Goal: Transaction & Acquisition: Book appointment/travel/reservation

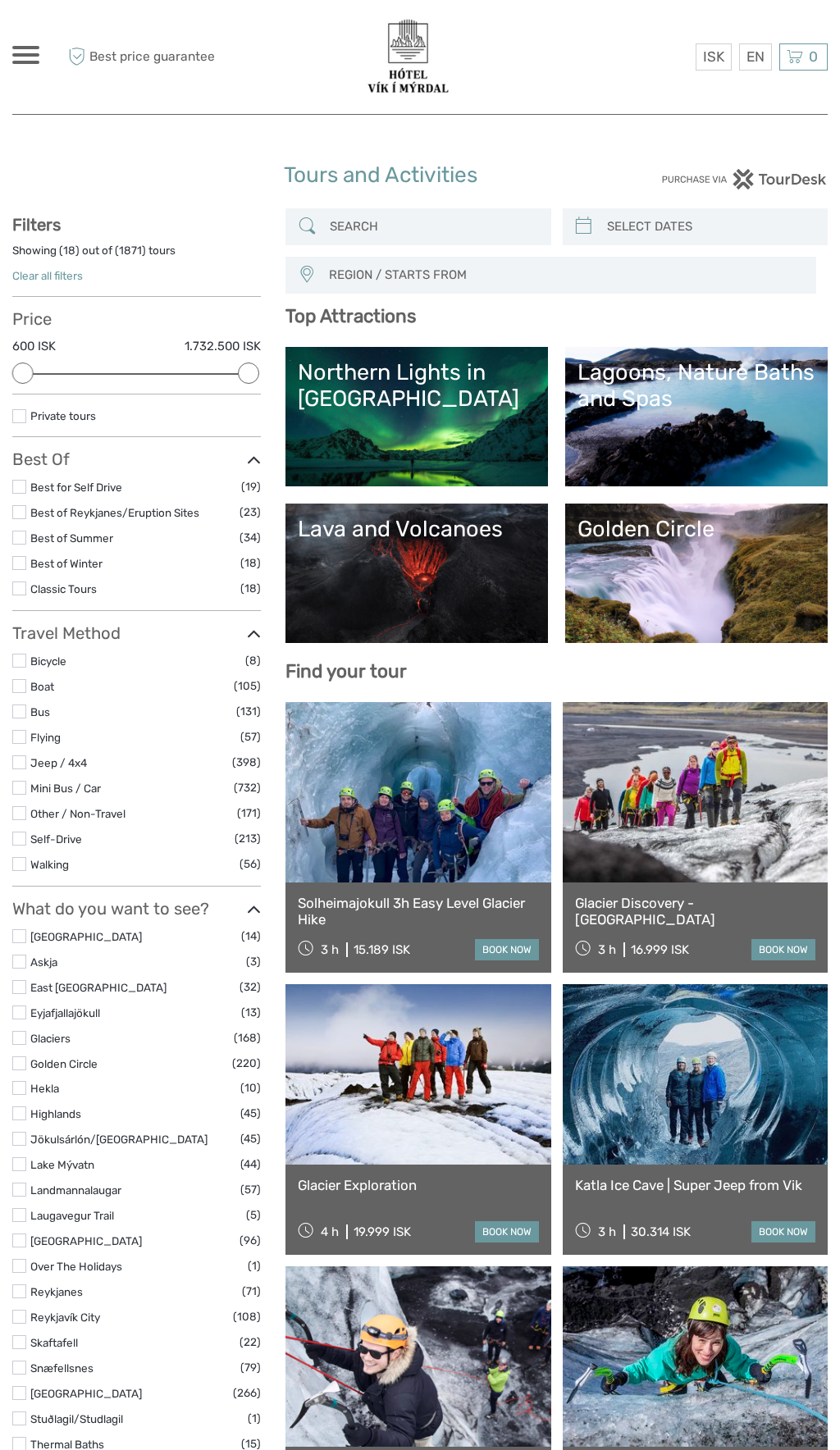
select select
click at [20, 562] on label at bounding box center [18, 563] width 14 height 14
click at [0, 0] on input "checkbox" at bounding box center [0, 0] width 0 height 0
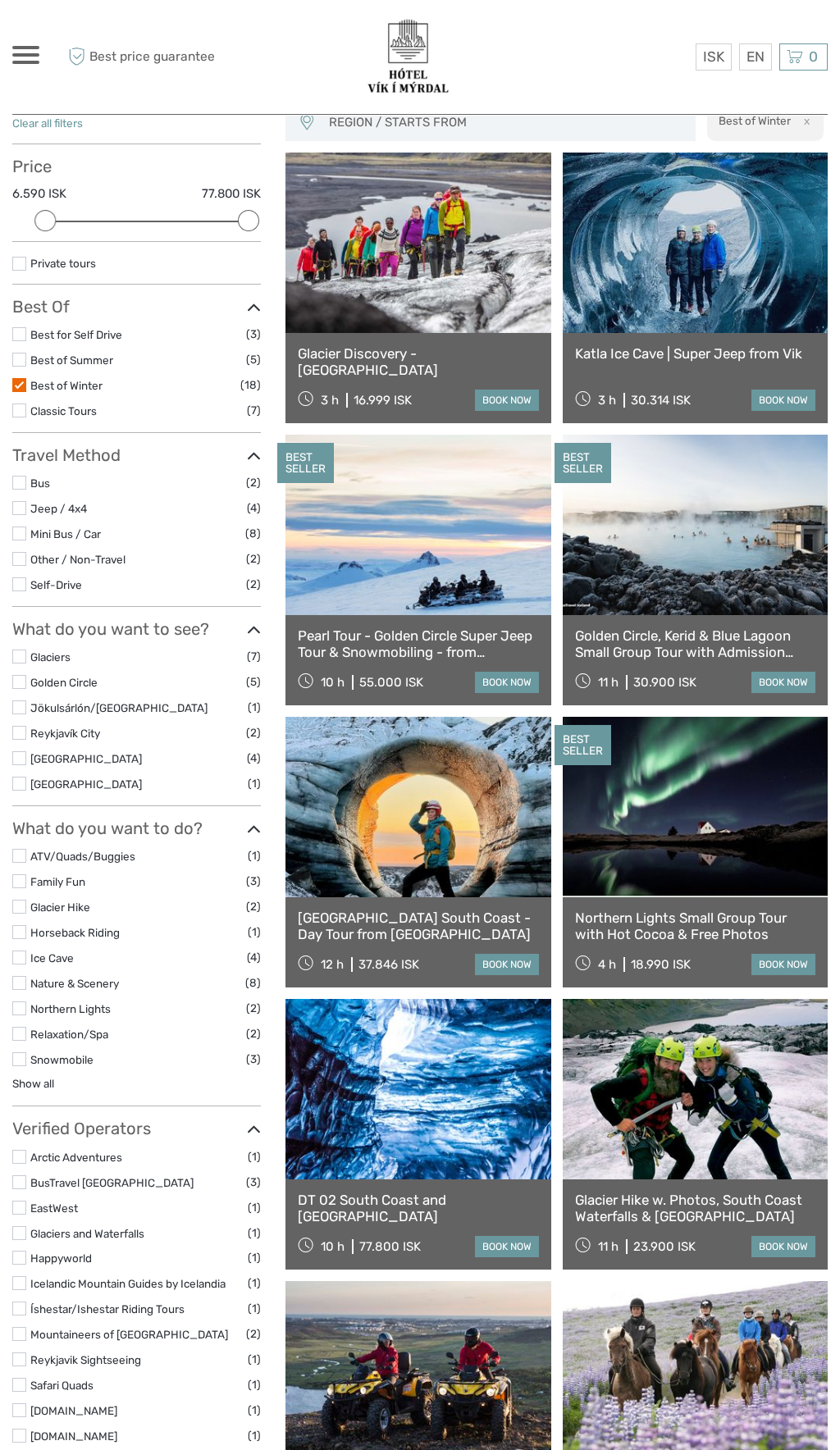
scroll to position [151, 0]
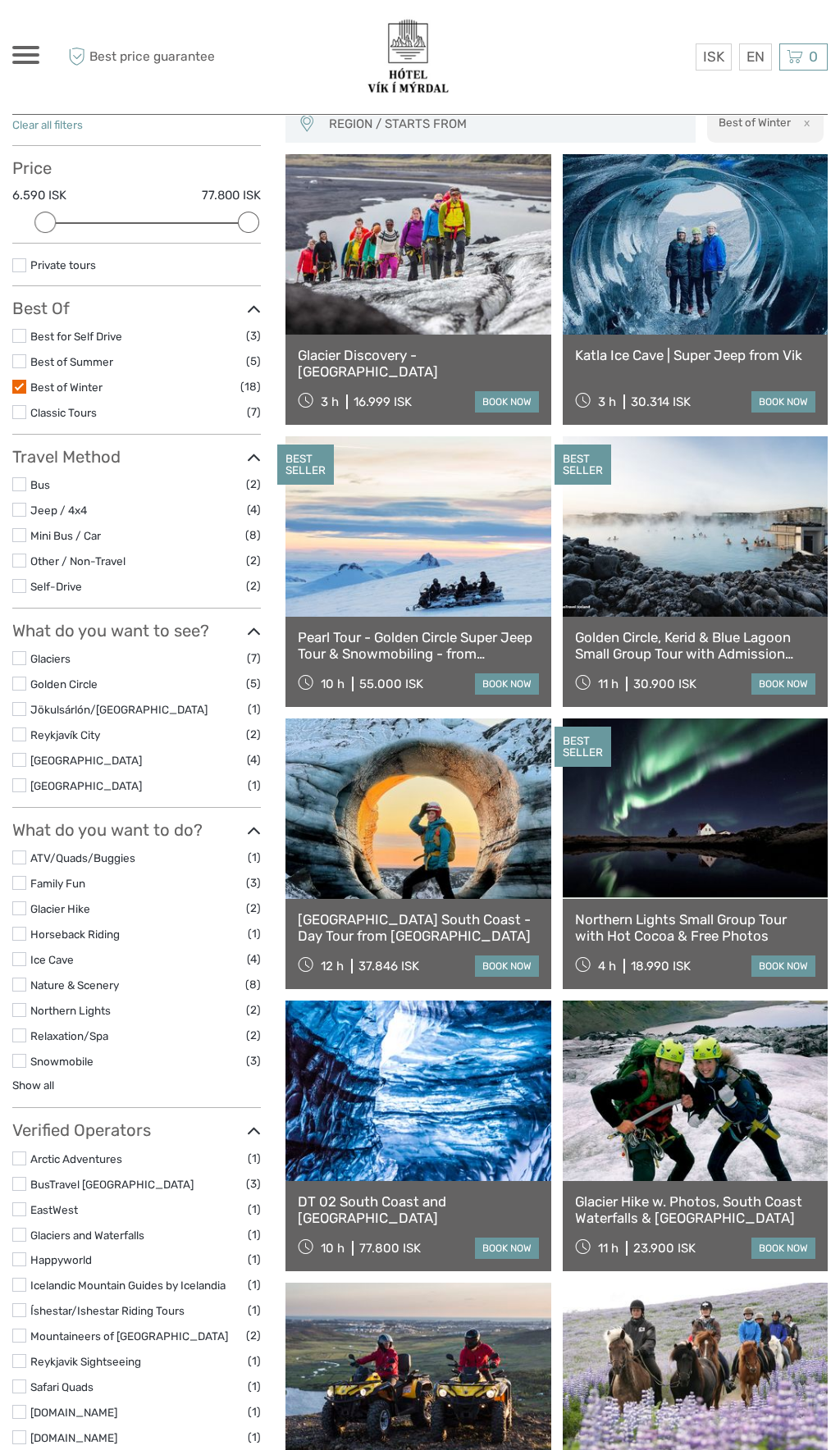
click at [425, 812] on link at bounding box center [418, 809] width 265 height 180
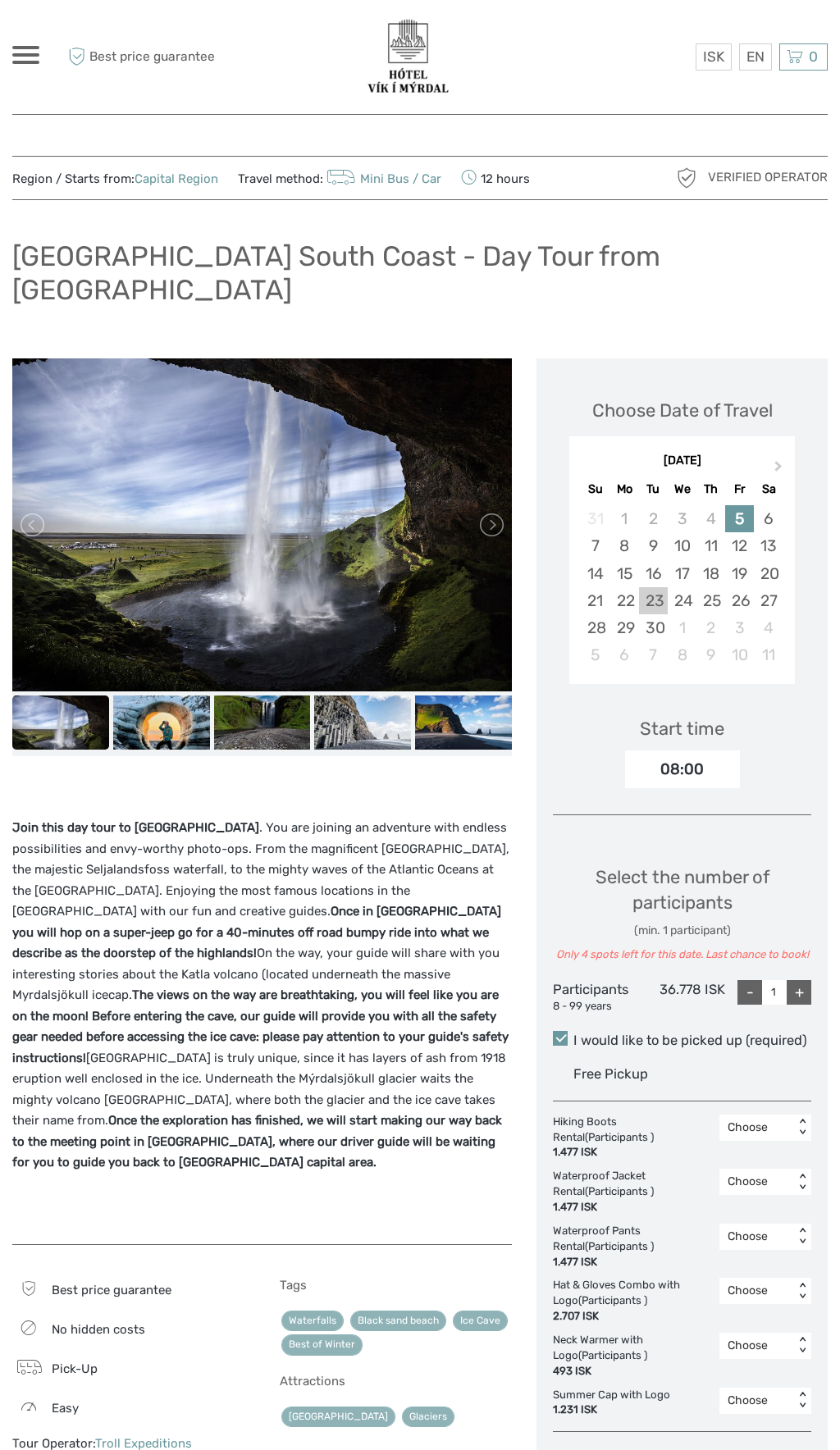
click at [656, 588] on div "23" at bounding box center [652, 601] width 29 height 27
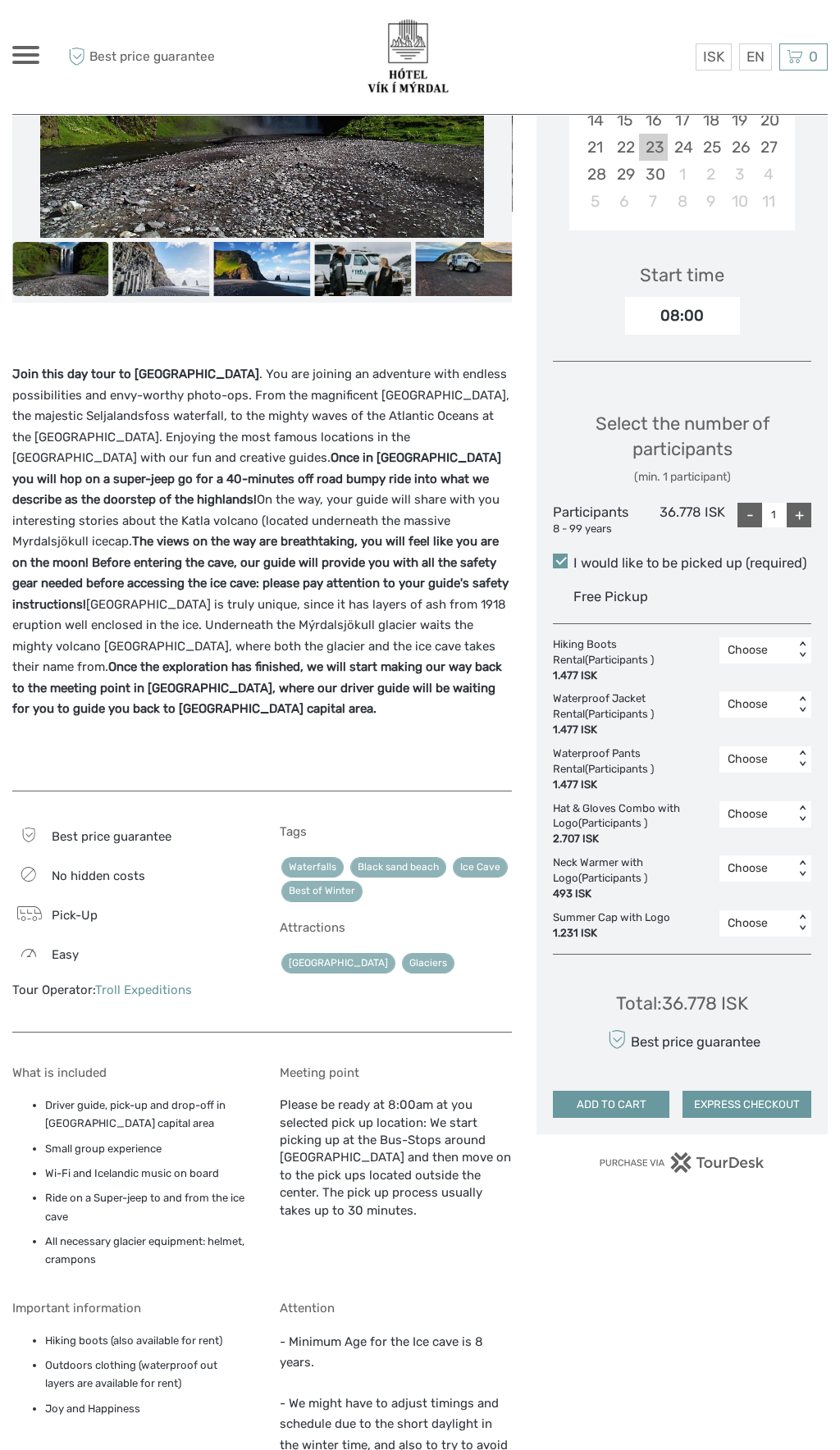
scroll to position [455, 0]
click at [752, 1091] on button "EXPRESS CHECKOUT" at bounding box center [746, 1104] width 128 height 28
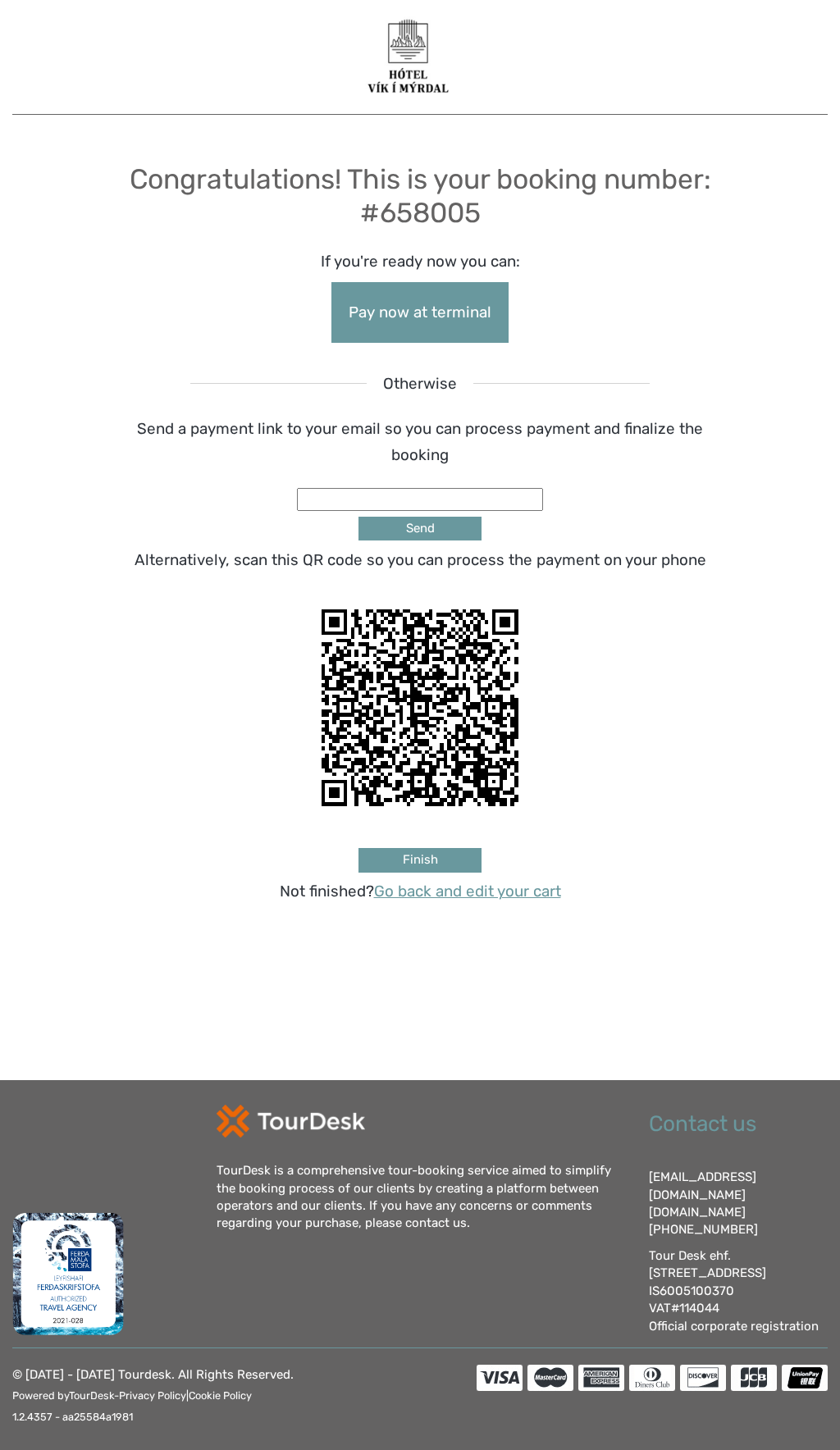
click at [530, 896] on link "Go back and edit your cart" at bounding box center [468, 891] width 187 height 18
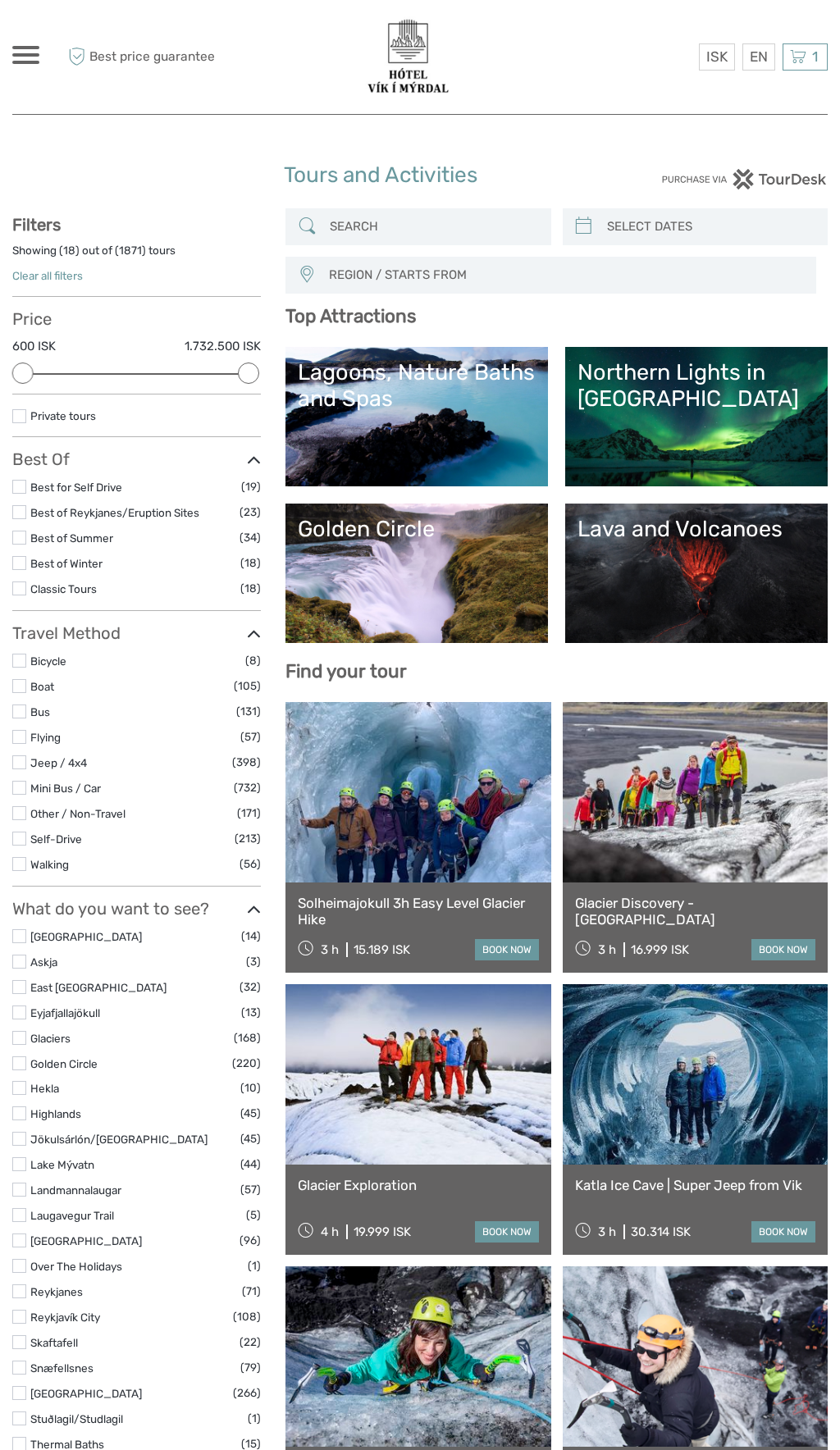
select select
